Goal: Check status: Check status

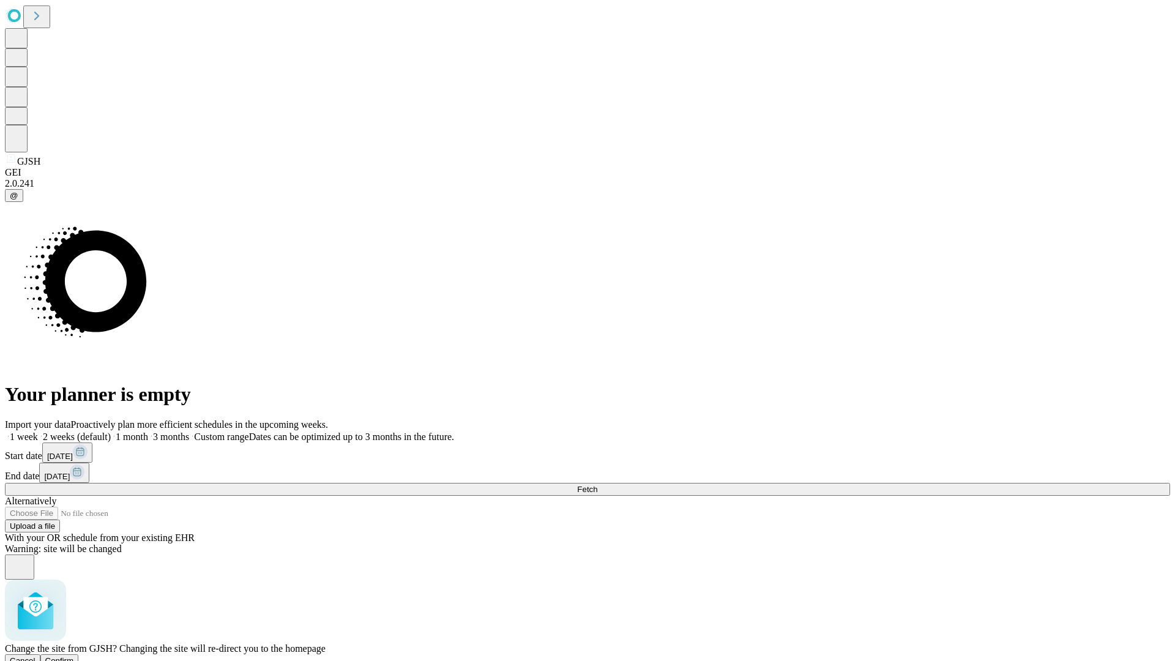
click at [74, 656] on span "Confirm" at bounding box center [59, 660] width 29 height 9
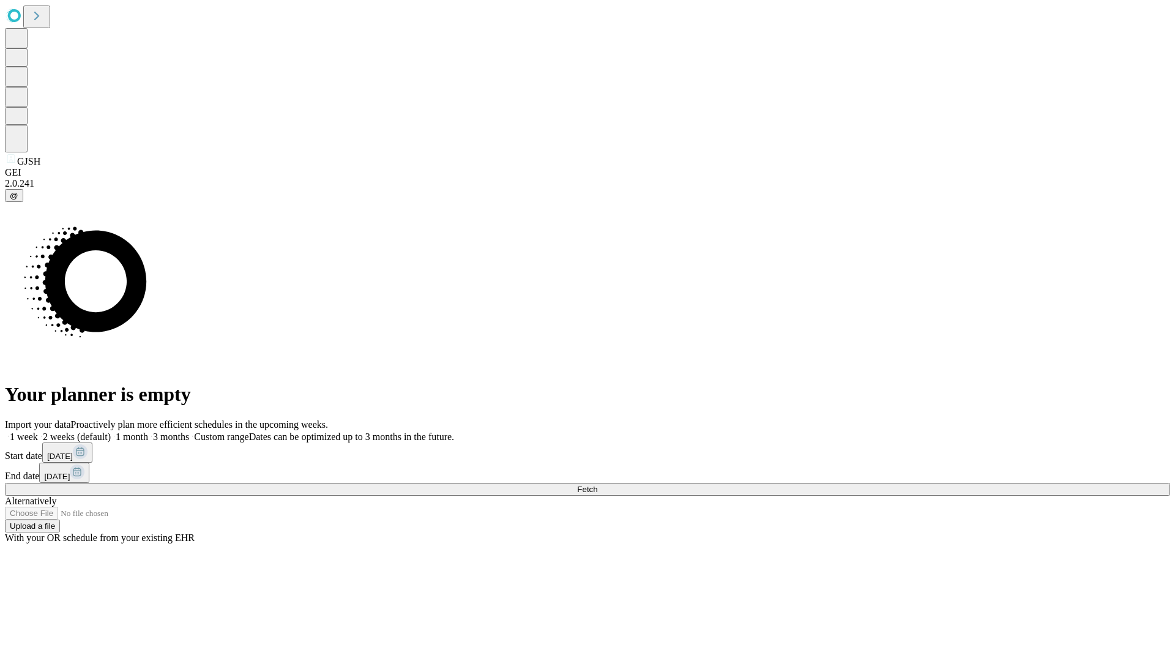
click at [38, 432] on label "1 week" at bounding box center [21, 437] width 33 height 10
click at [597, 485] on span "Fetch" at bounding box center [587, 489] width 20 height 9
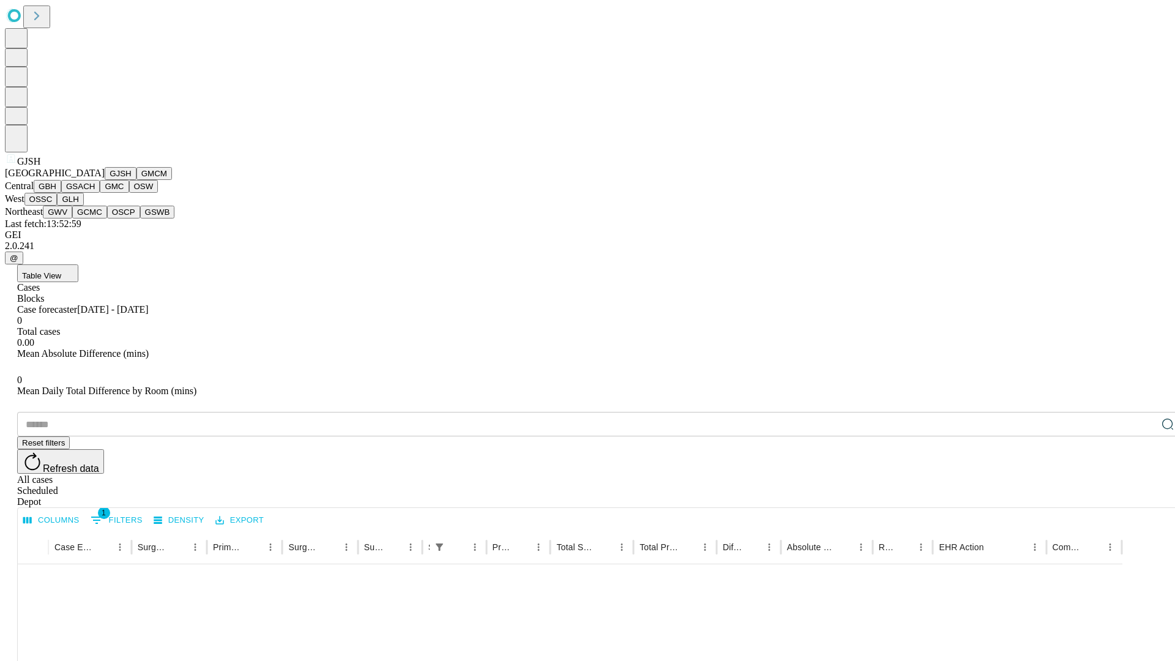
click at [136, 180] on button "GMCM" at bounding box center [154, 173] width 36 height 13
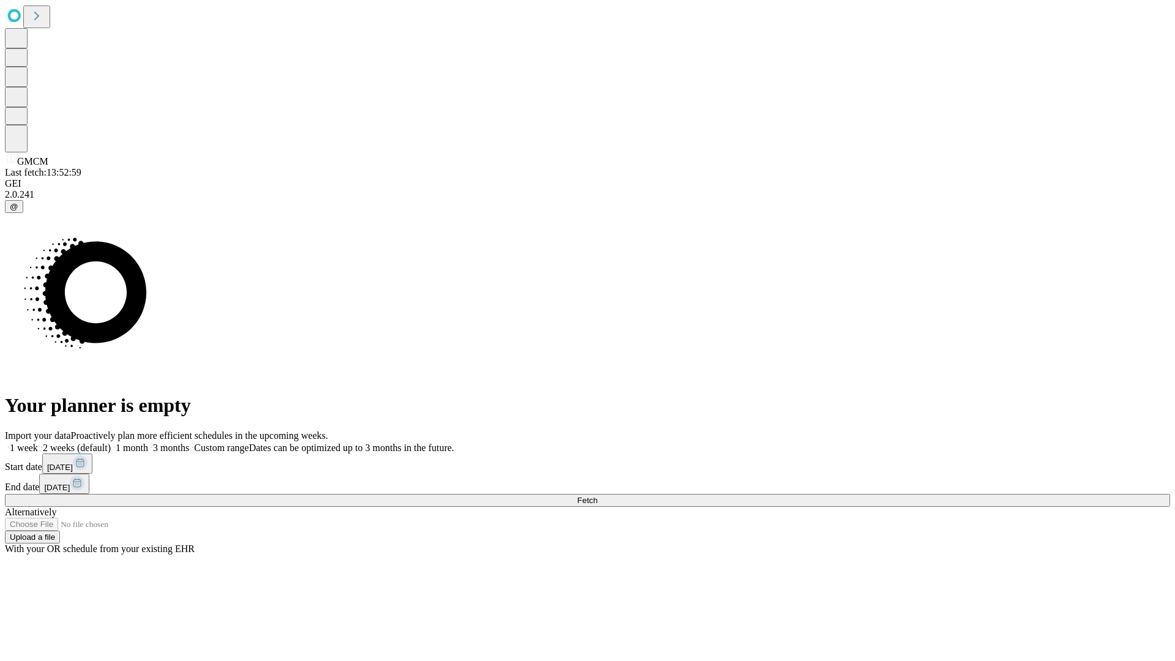
click at [38, 443] on label "1 week" at bounding box center [21, 448] width 33 height 10
click at [597, 496] on span "Fetch" at bounding box center [587, 500] width 20 height 9
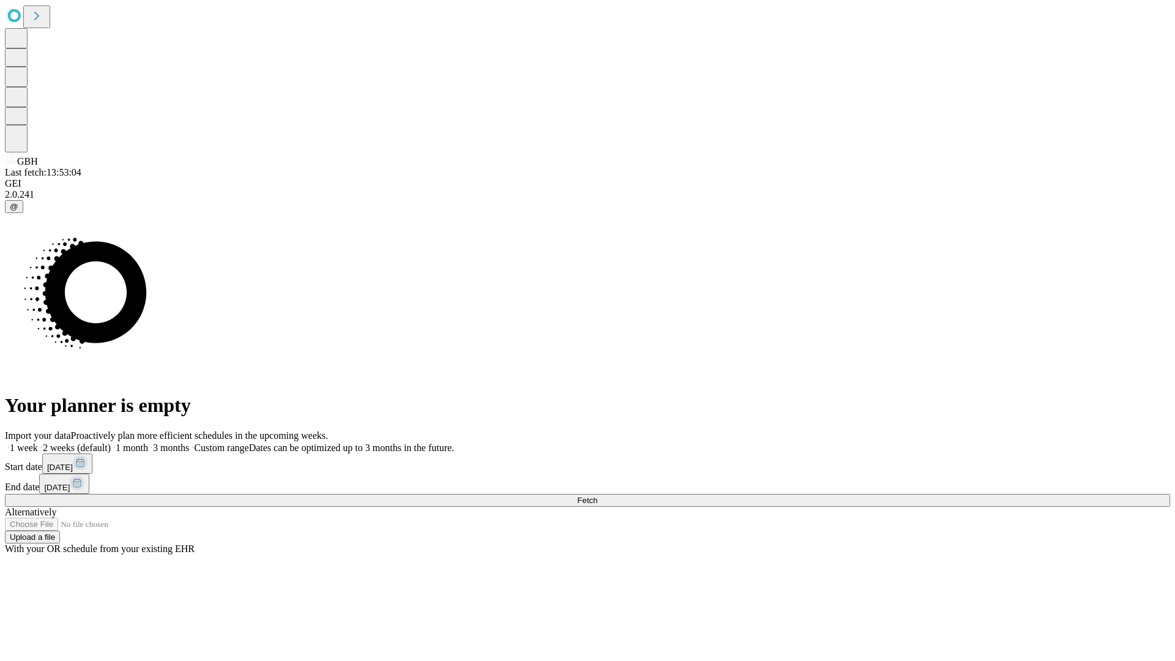
click at [597, 496] on span "Fetch" at bounding box center [587, 500] width 20 height 9
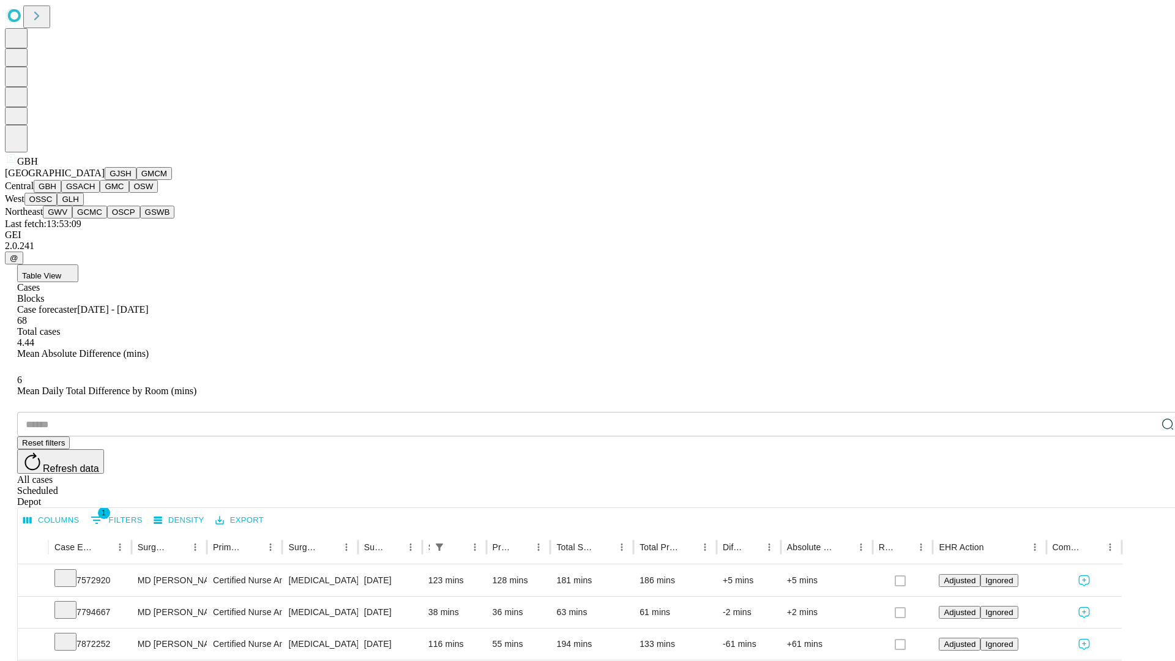
click at [95, 193] on button "GSACH" at bounding box center [80, 186] width 39 height 13
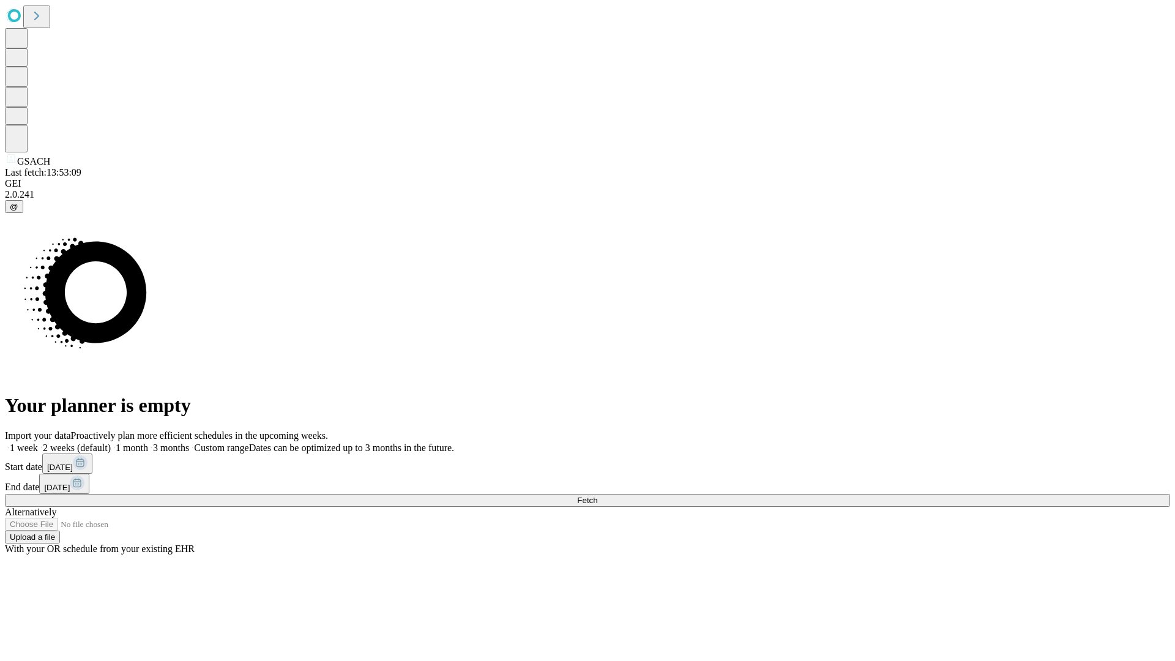
click at [38, 443] on label "1 week" at bounding box center [21, 448] width 33 height 10
click at [597, 496] on span "Fetch" at bounding box center [587, 500] width 20 height 9
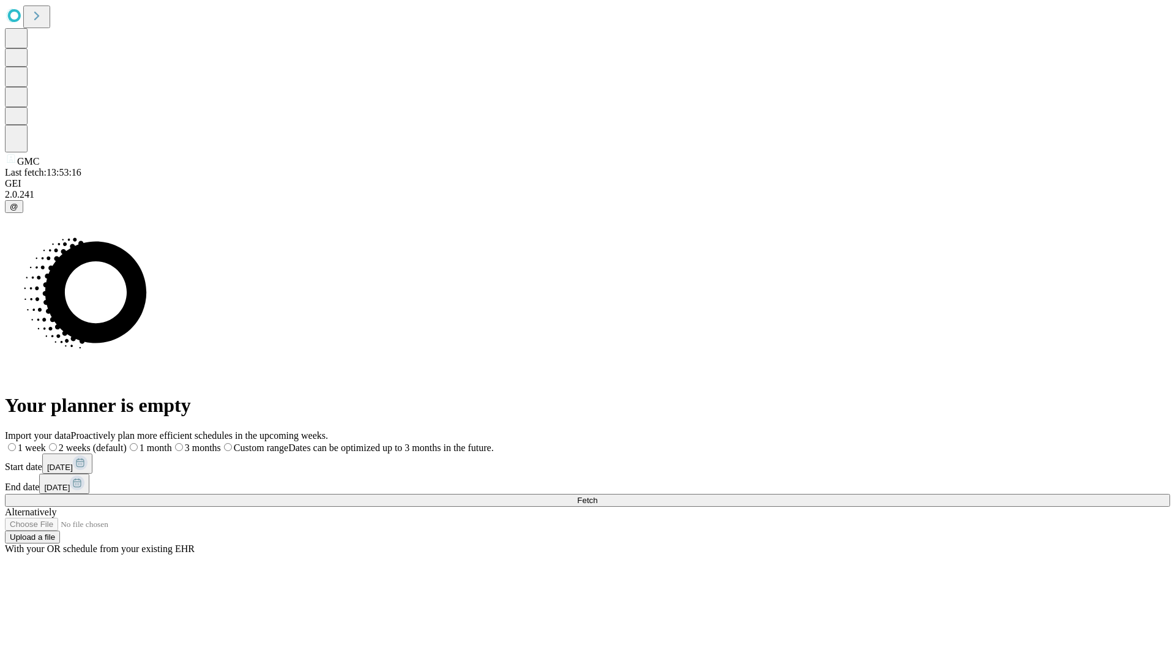
click at [46, 443] on label "1 week" at bounding box center [25, 448] width 41 height 10
click at [597, 496] on span "Fetch" at bounding box center [587, 500] width 20 height 9
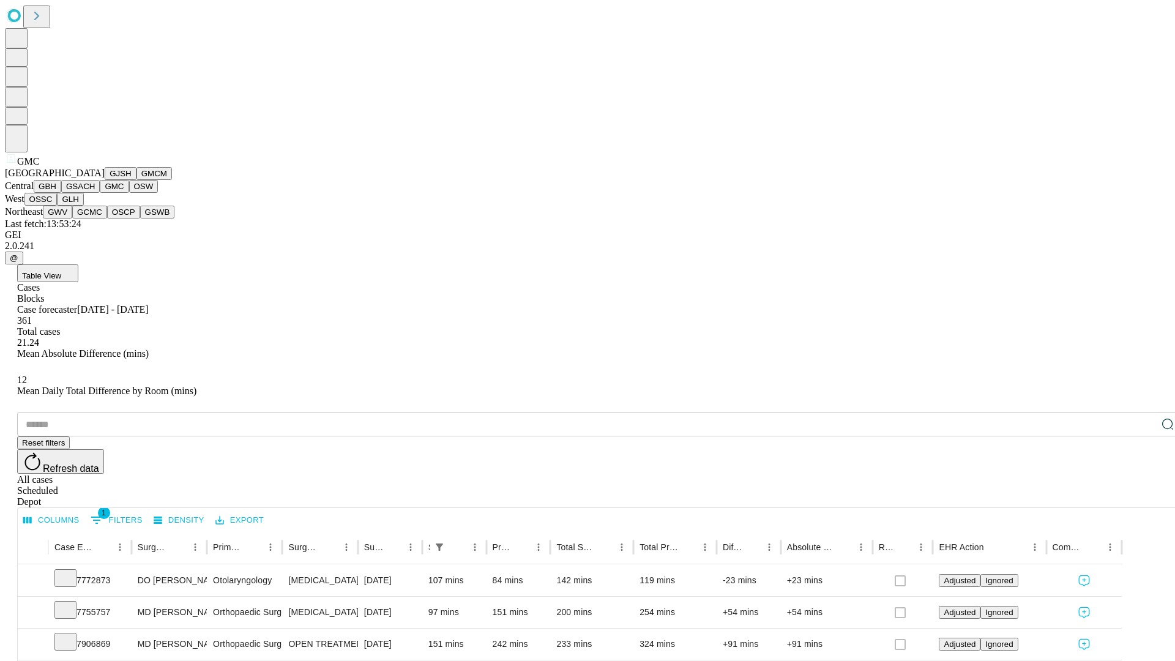
click at [129, 193] on button "OSW" at bounding box center [143, 186] width 29 height 13
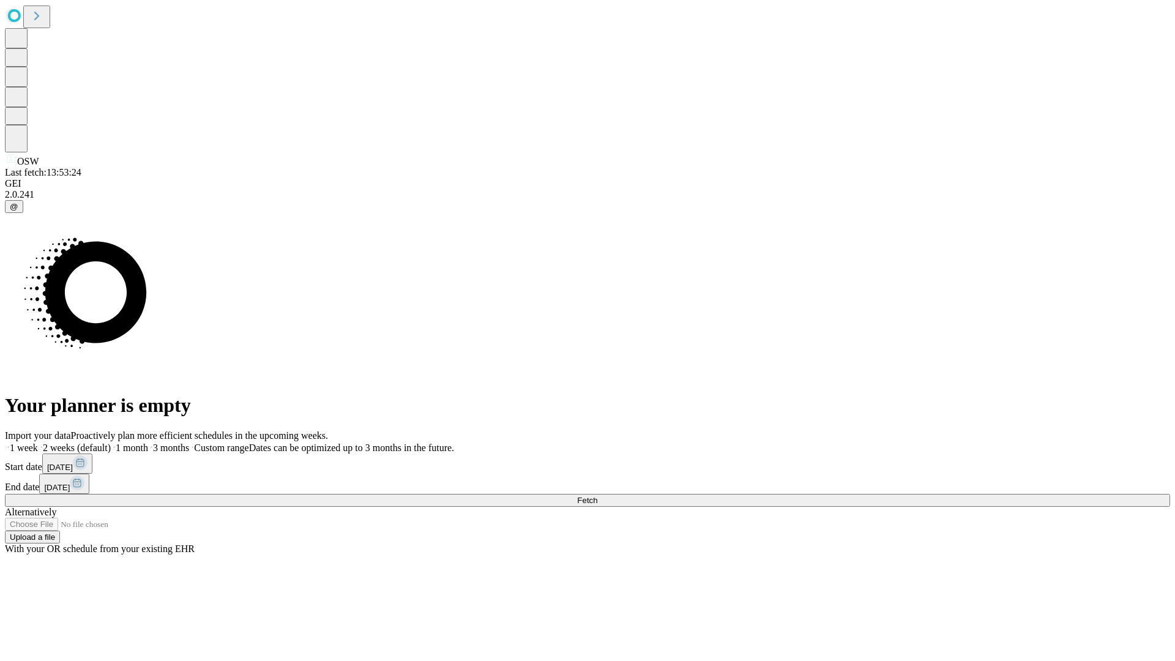
click at [38, 443] on label "1 week" at bounding box center [21, 448] width 33 height 10
click at [597, 496] on span "Fetch" at bounding box center [587, 500] width 20 height 9
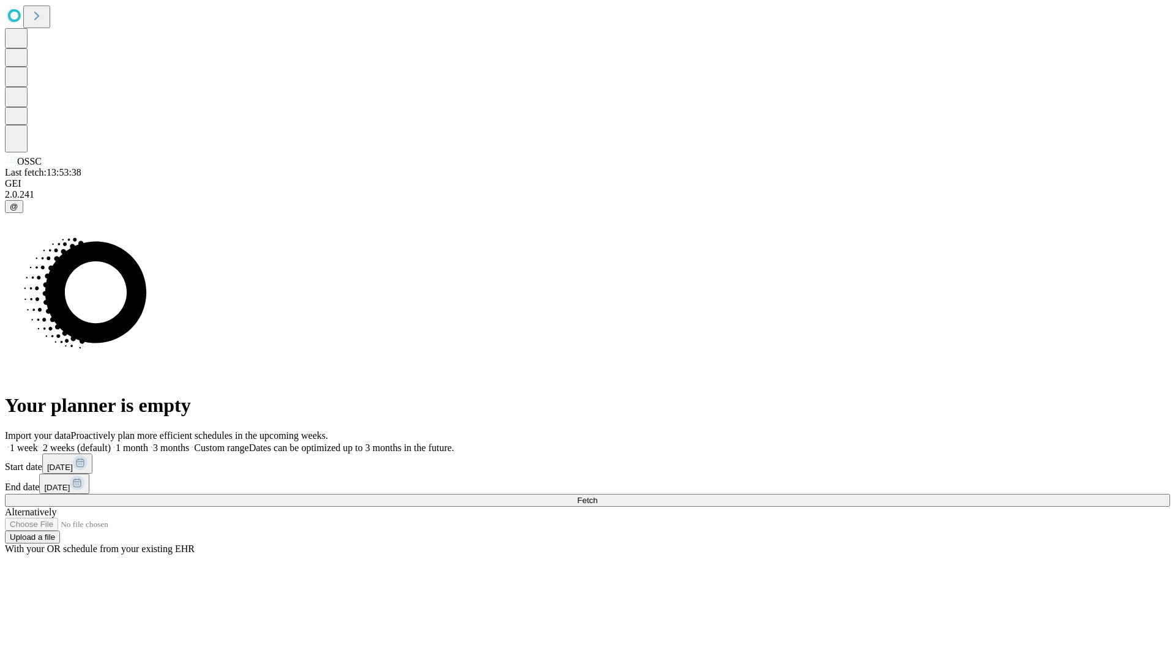
click at [38, 443] on label "1 week" at bounding box center [21, 448] width 33 height 10
click at [597, 496] on span "Fetch" at bounding box center [587, 500] width 20 height 9
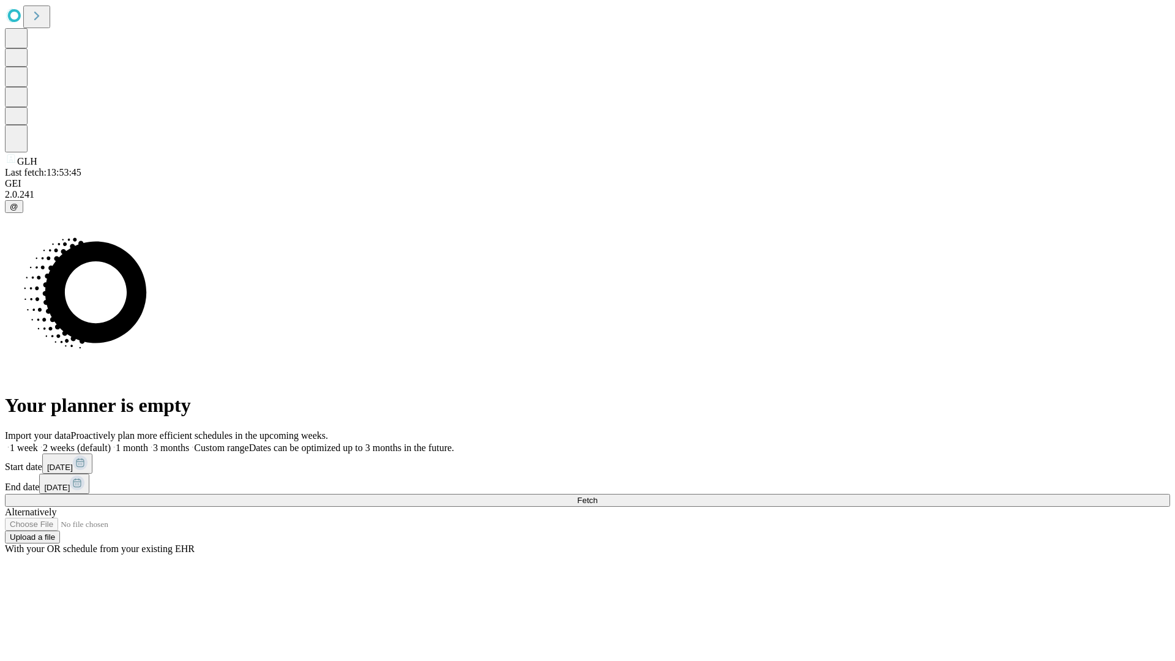
click at [597, 496] on span "Fetch" at bounding box center [587, 500] width 20 height 9
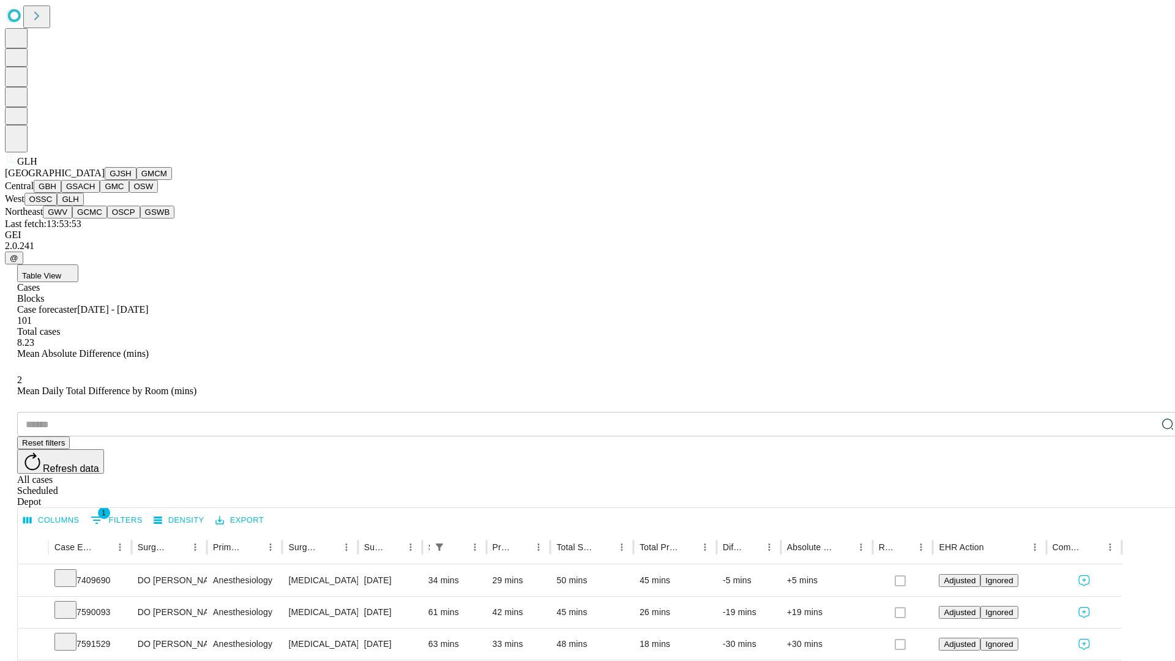
click at [72, 219] on button "GWV" at bounding box center [57, 212] width 29 height 13
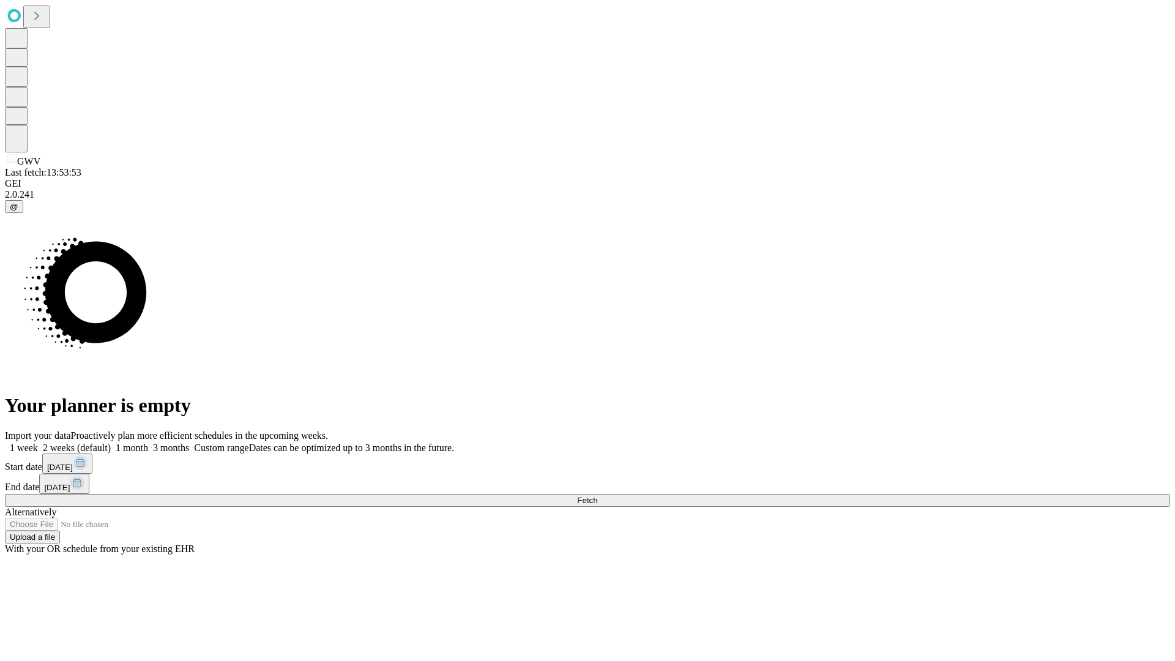
click at [38, 443] on label "1 week" at bounding box center [21, 448] width 33 height 10
click at [597, 496] on span "Fetch" at bounding box center [587, 500] width 20 height 9
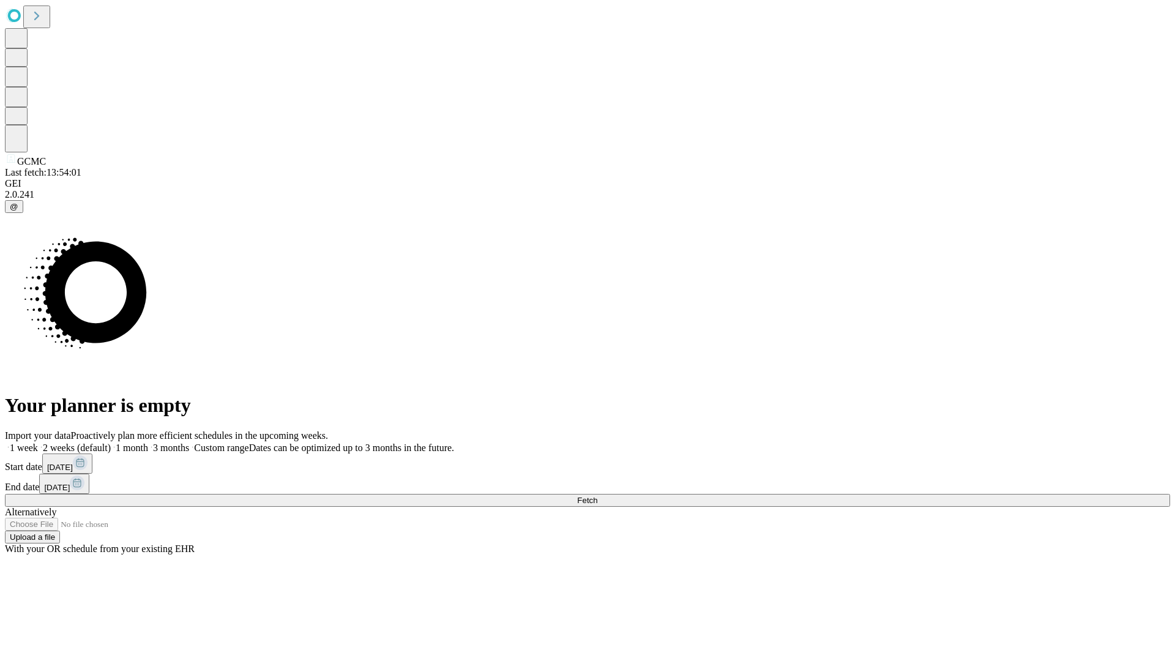
click at [38, 443] on label "1 week" at bounding box center [21, 448] width 33 height 10
click at [597, 496] on span "Fetch" at bounding box center [587, 500] width 20 height 9
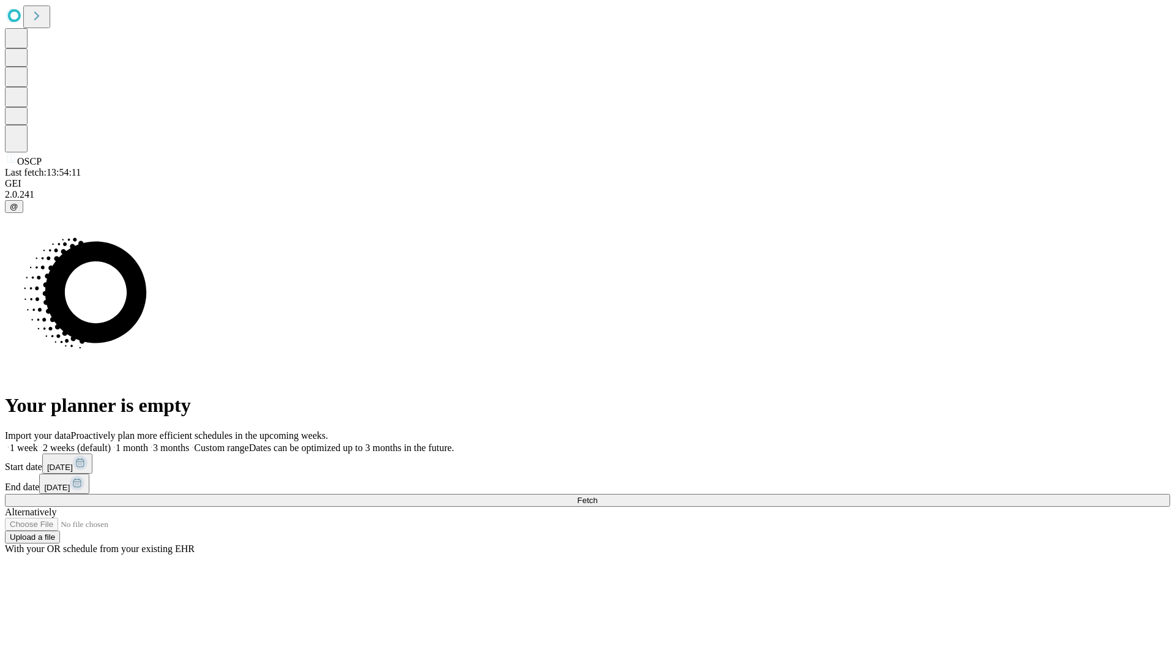
click at [38, 443] on label "1 week" at bounding box center [21, 448] width 33 height 10
click at [597, 496] on span "Fetch" at bounding box center [587, 500] width 20 height 9
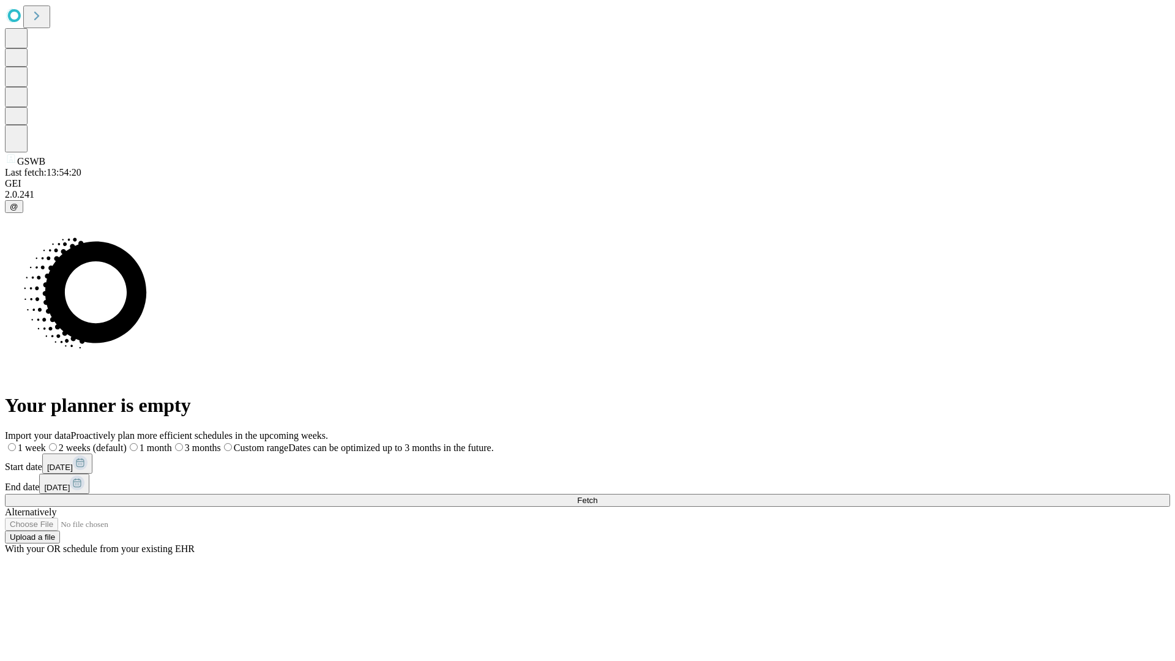
click at [46, 443] on label "1 week" at bounding box center [25, 448] width 41 height 10
click at [597, 496] on span "Fetch" at bounding box center [587, 500] width 20 height 9
